Goal: Task Accomplishment & Management: Manage account settings

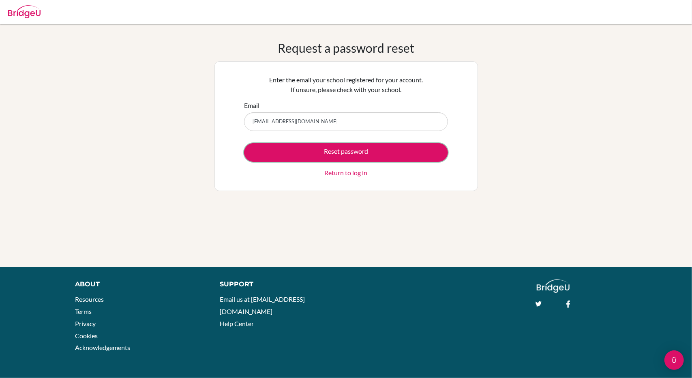
click at [256, 163] on div "Reset password Return to log in" at bounding box center [346, 160] width 204 height 34
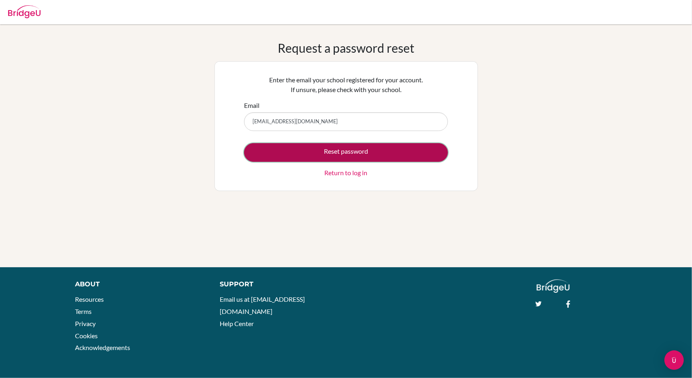
click at [267, 151] on button "Reset password" at bounding box center [346, 152] width 204 height 19
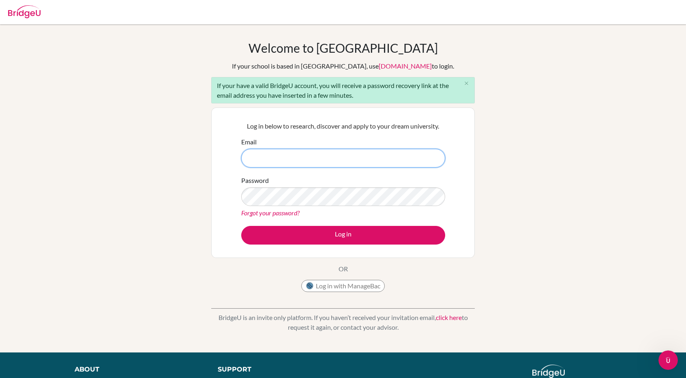
click at [292, 157] on input "Email" at bounding box center [343, 158] width 204 height 19
type input "[EMAIL_ADDRESS][DOMAIN_NAME]"
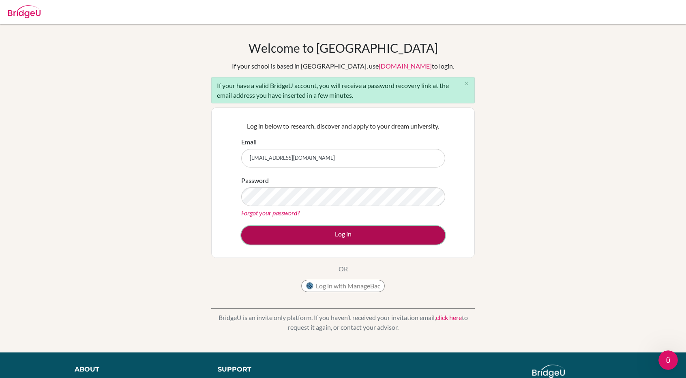
click at [351, 238] on button "Log in" at bounding box center [343, 235] width 204 height 19
